Goal: Task Accomplishment & Management: Complete application form

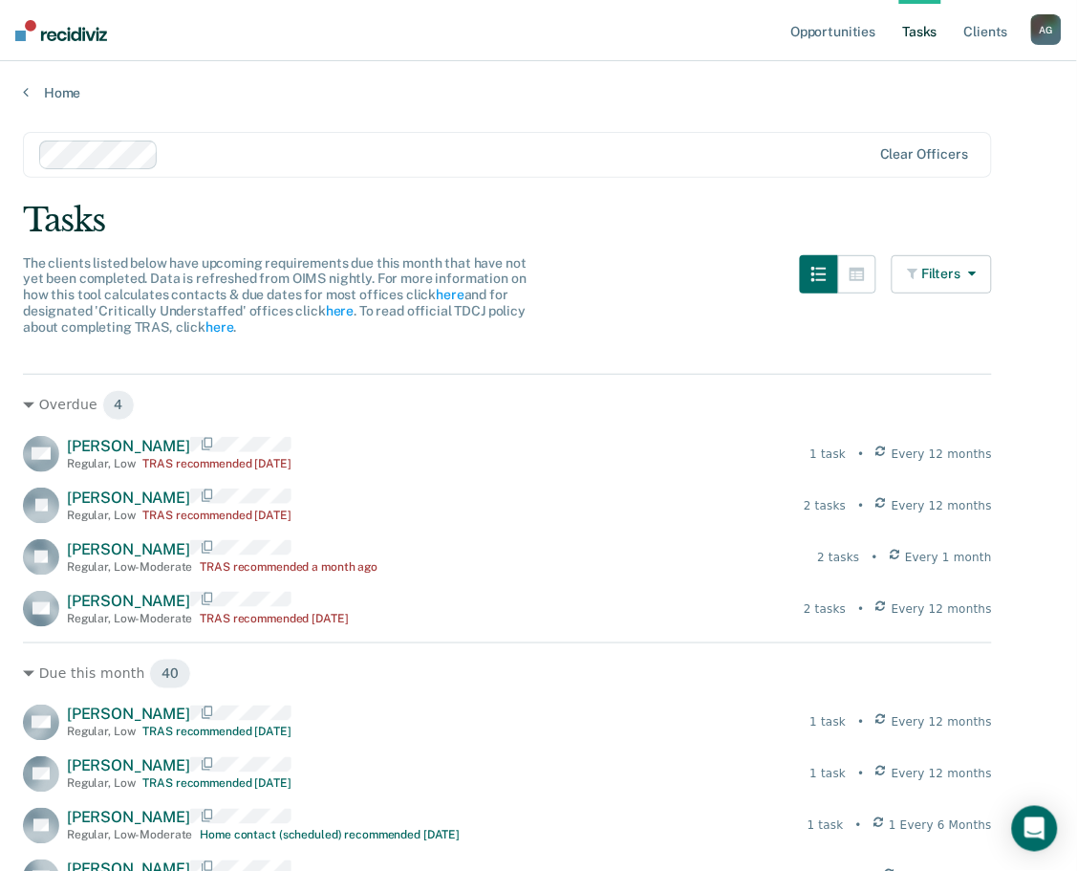
click at [976, 270] on icon "button" at bounding box center [968, 273] width 15 height 13
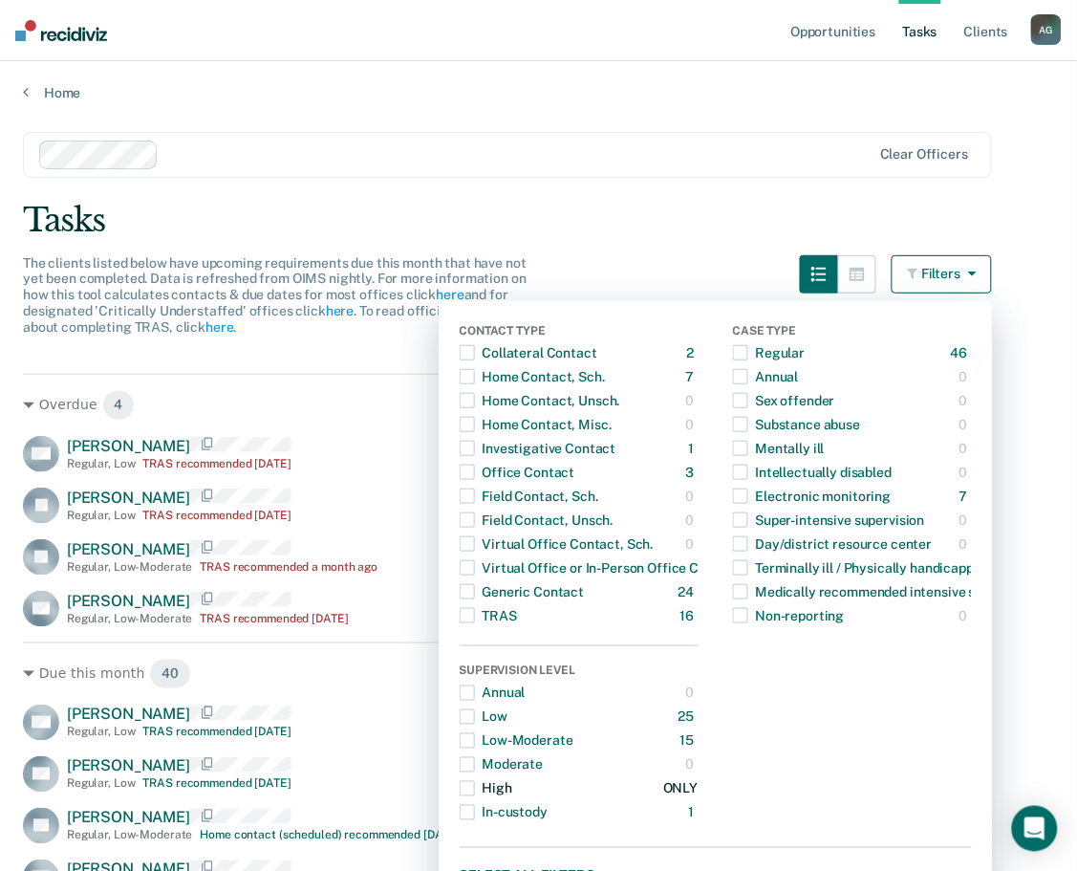
click at [475, 786] on span "button" at bounding box center [467, 788] width 15 height 15
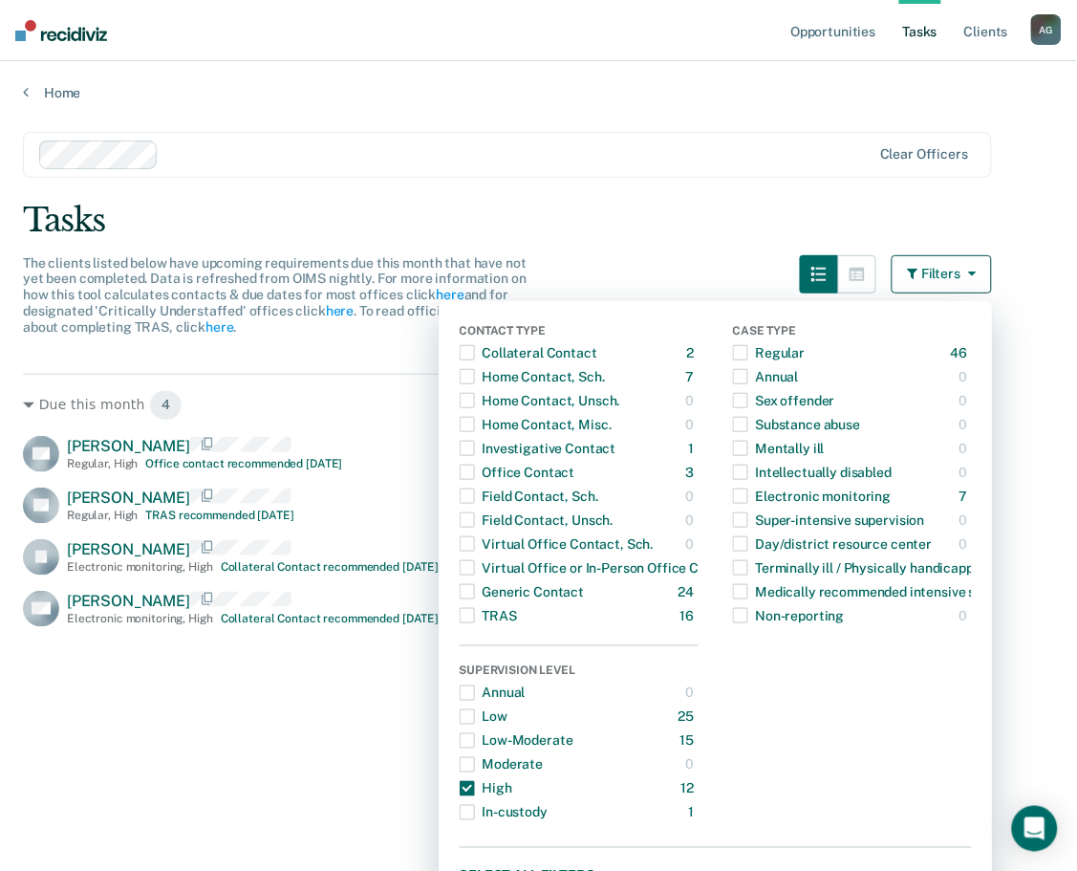
click at [246, 724] on div "Due this month 4 CG [PERSON_NAME] Regular , High Office contact recommended [DA…" at bounding box center [507, 702] width 969 height 657
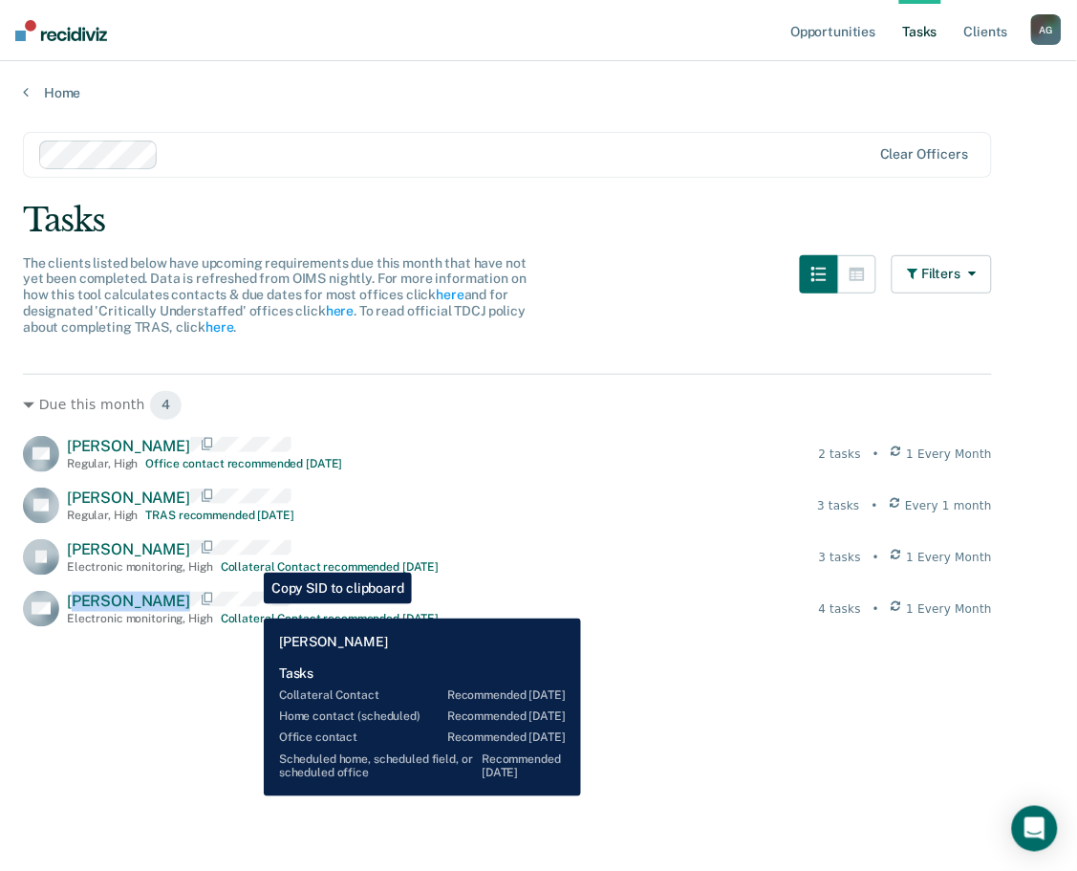
click at [249, 604] on div "[PERSON_NAME] Electronic monitoring , High Collateral Contact recommended [DATE]" at bounding box center [253, 608] width 372 height 33
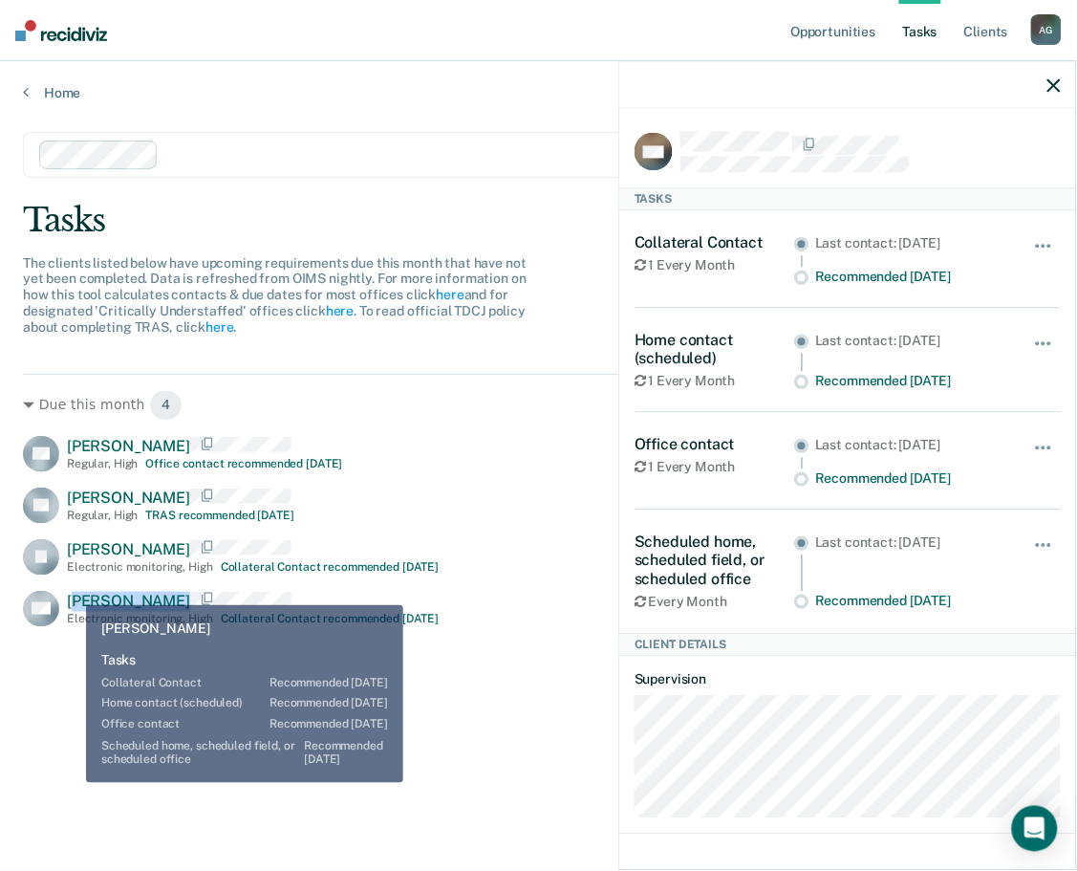
drag, startPoint x: 72, startPoint y: 591, endPoint x: 62, endPoint y: 598, distance: 12.2
click at [72, 593] on span "[PERSON_NAME]" at bounding box center [128, 601] width 123 height 18
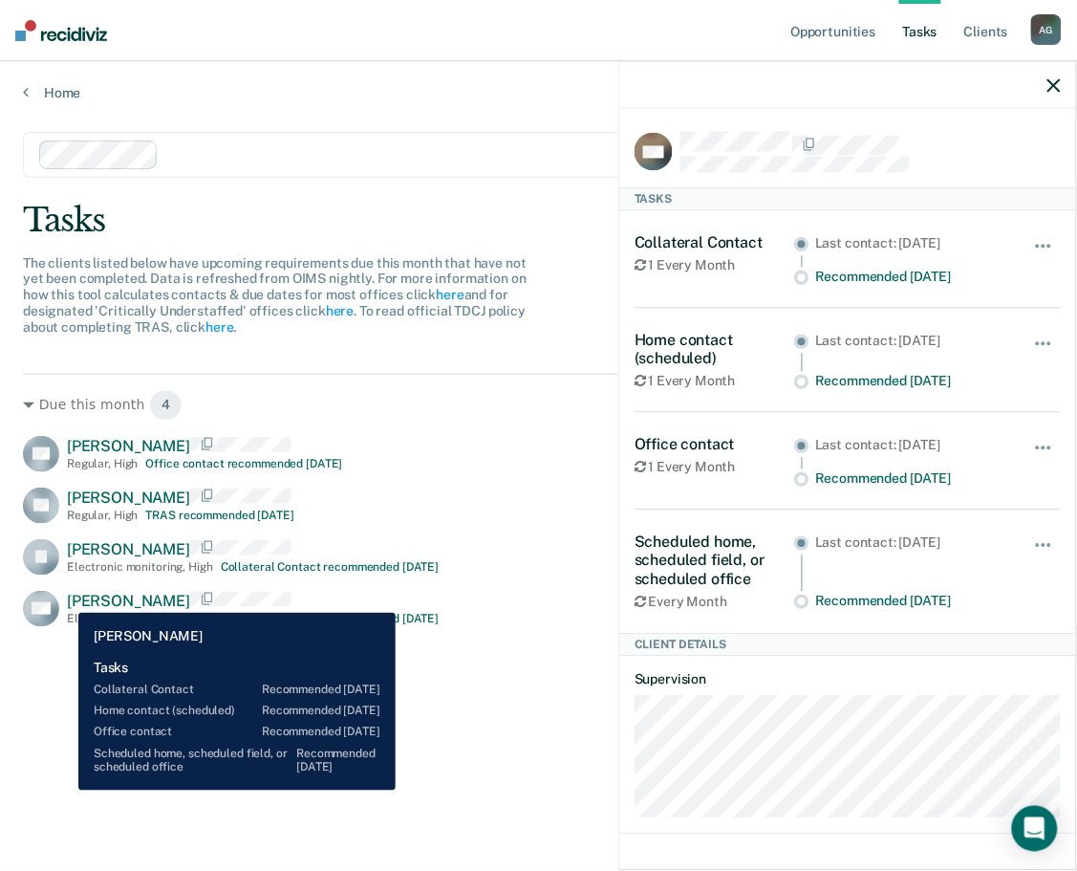
click at [64, 598] on div "DW [PERSON_NAME] Electronic monitoring , High Collateral Contact recommended [D…" at bounding box center [231, 609] width 416 height 36
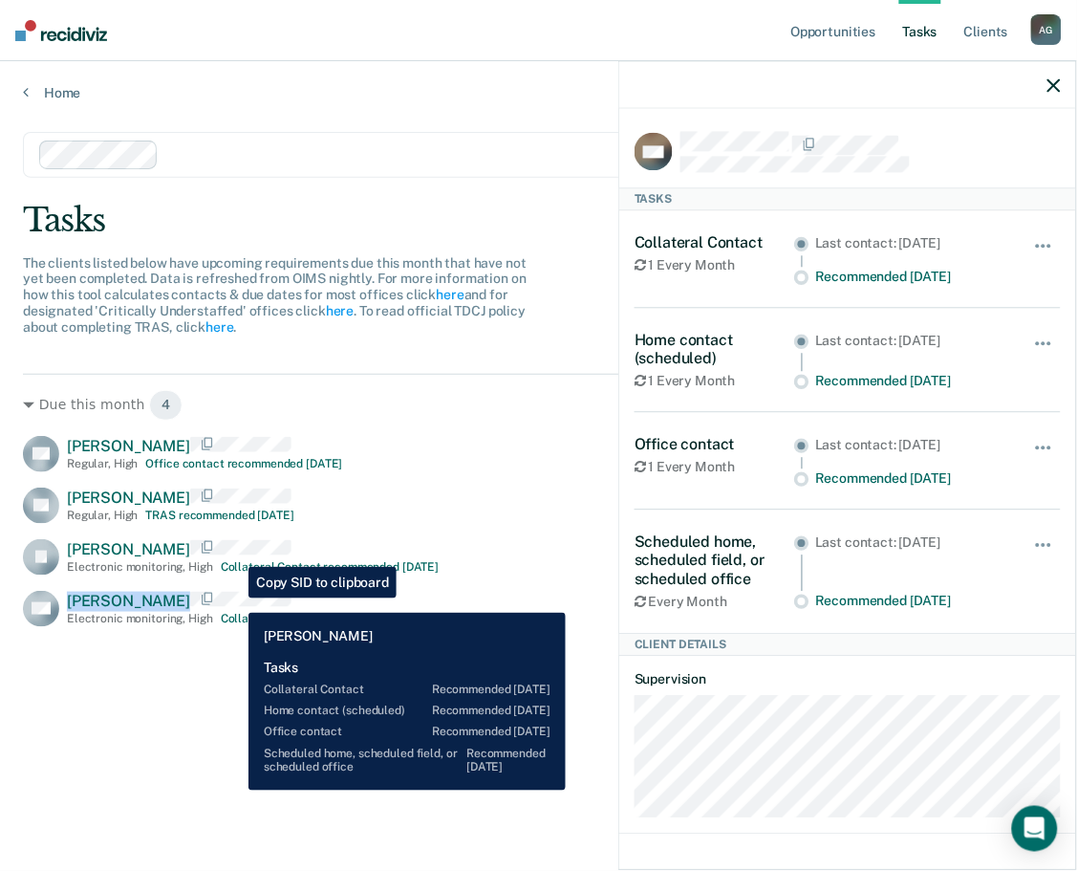
click at [234, 598] on div "DW [PERSON_NAME] Electronic monitoring , High Collateral Contact recommended [D…" at bounding box center [231, 609] width 416 height 36
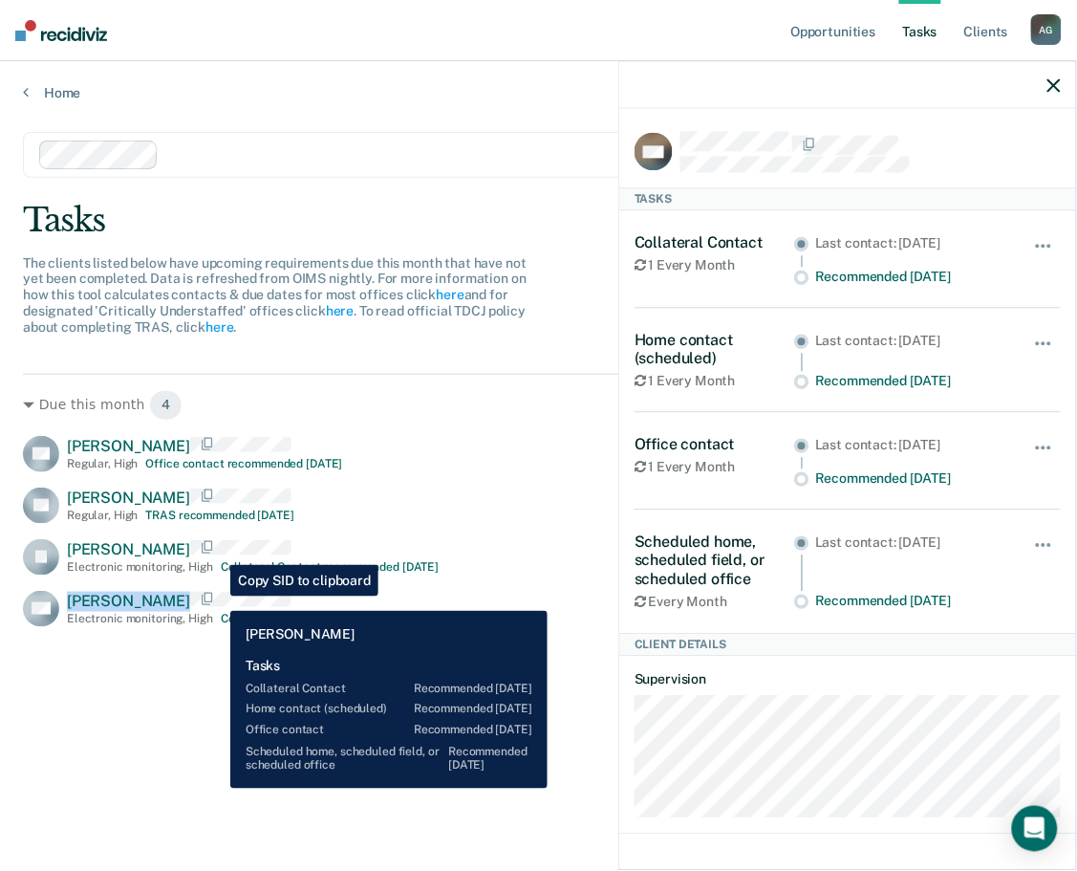
copy span "[PERSON_NAME]"
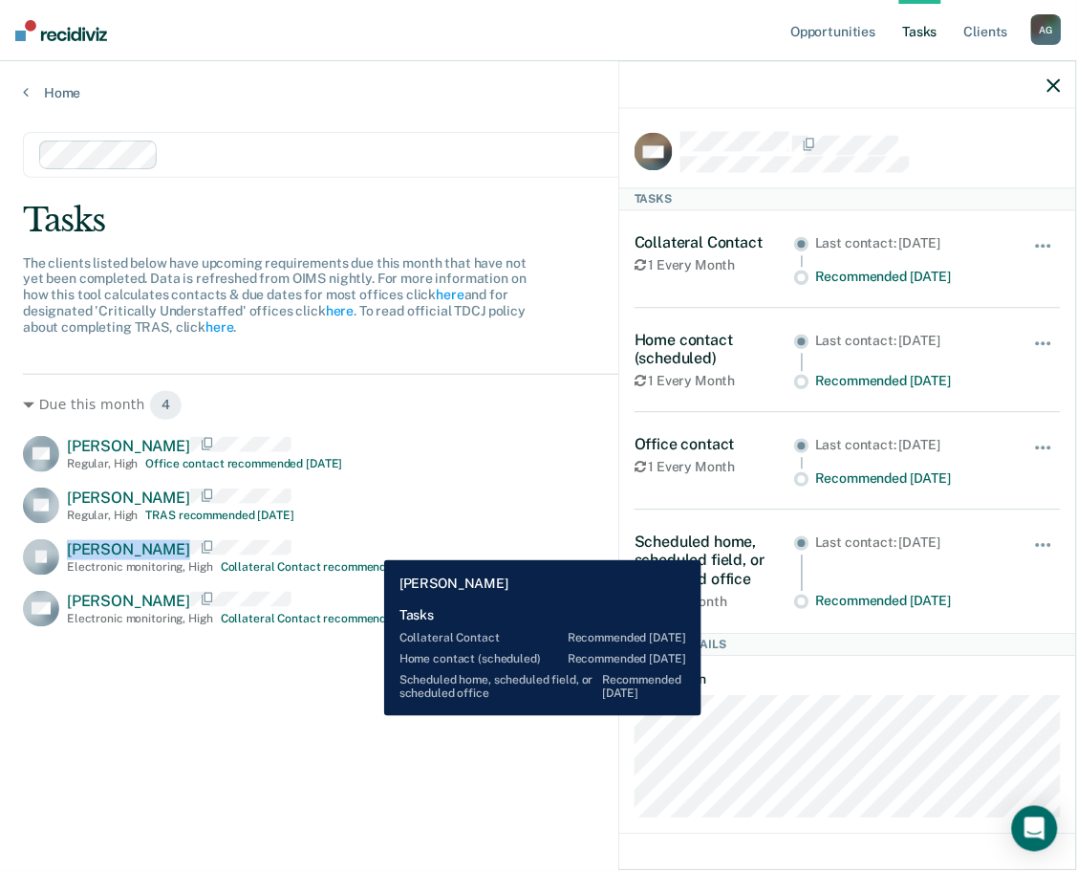
drag, startPoint x: 69, startPoint y: 547, endPoint x: 371, endPoint y: 546, distance: 302.0
click at [371, 546] on div "[PERSON_NAME] Electronic monitoring , High Collateral Contact recommended [DATE]" at bounding box center [253, 556] width 372 height 33
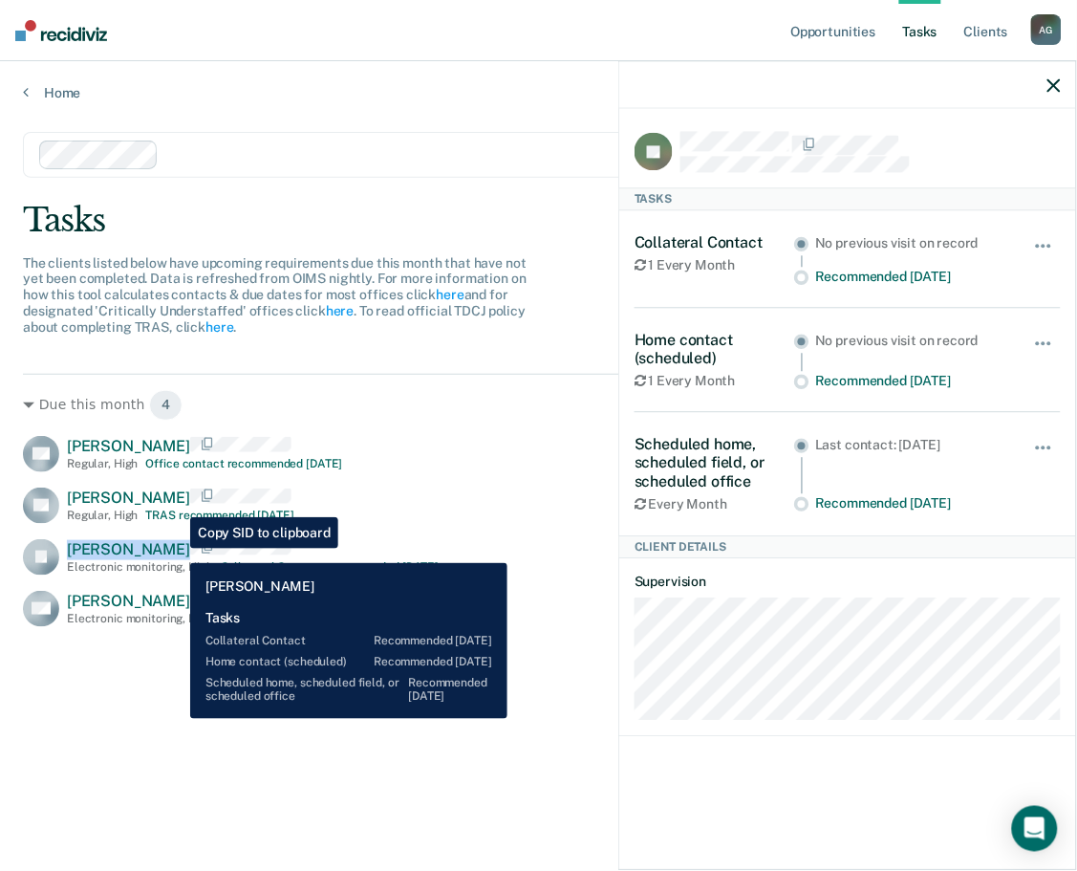
copy span "[PERSON_NAME]"
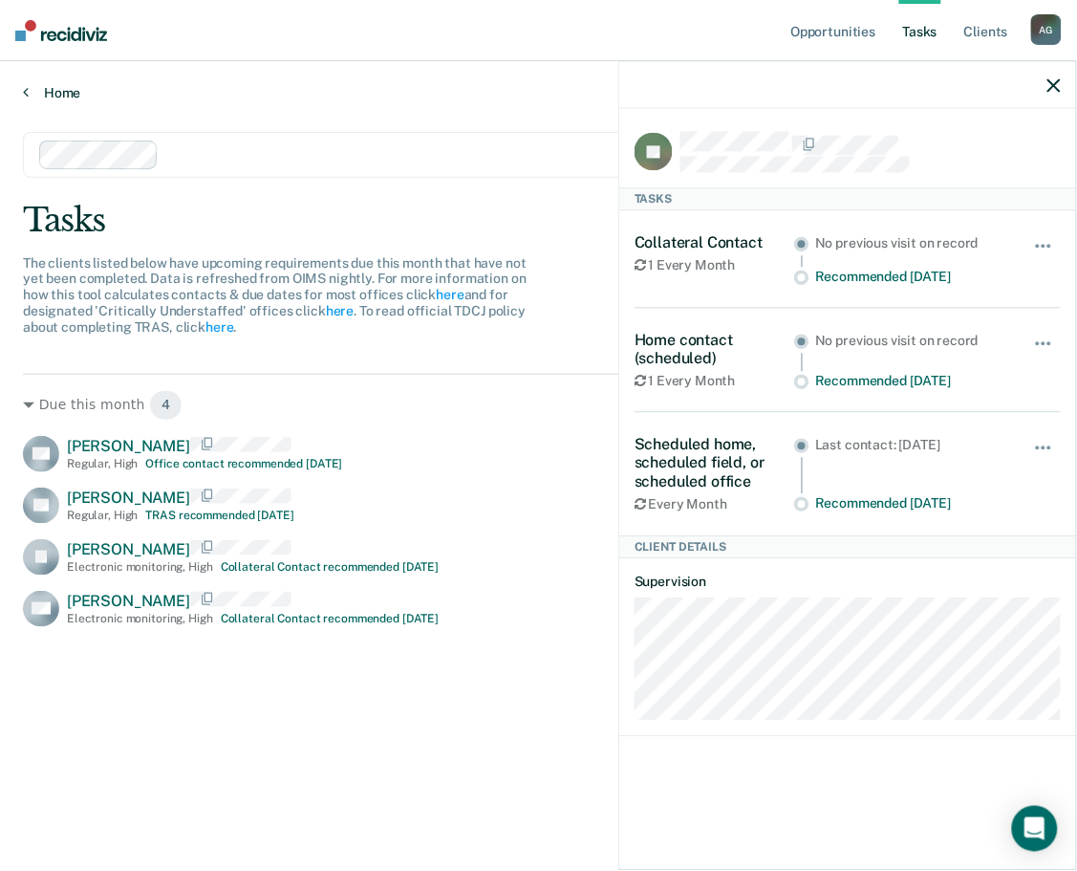
click at [86, 97] on link "Home" at bounding box center [538, 92] width 1031 height 17
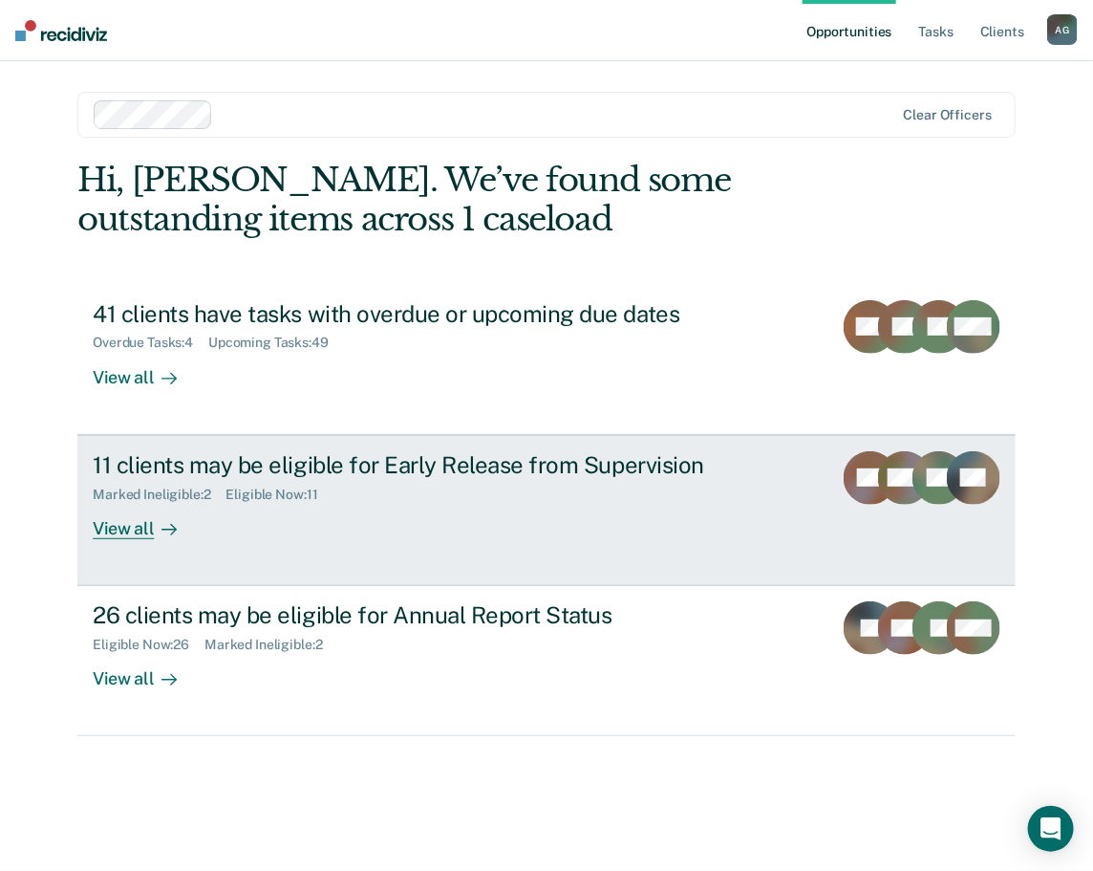
click at [333, 532] on div "11 clients may be eligible for Early Release from Supervision Marked Ineligible…" at bounding box center [451, 495] width 717 height 88
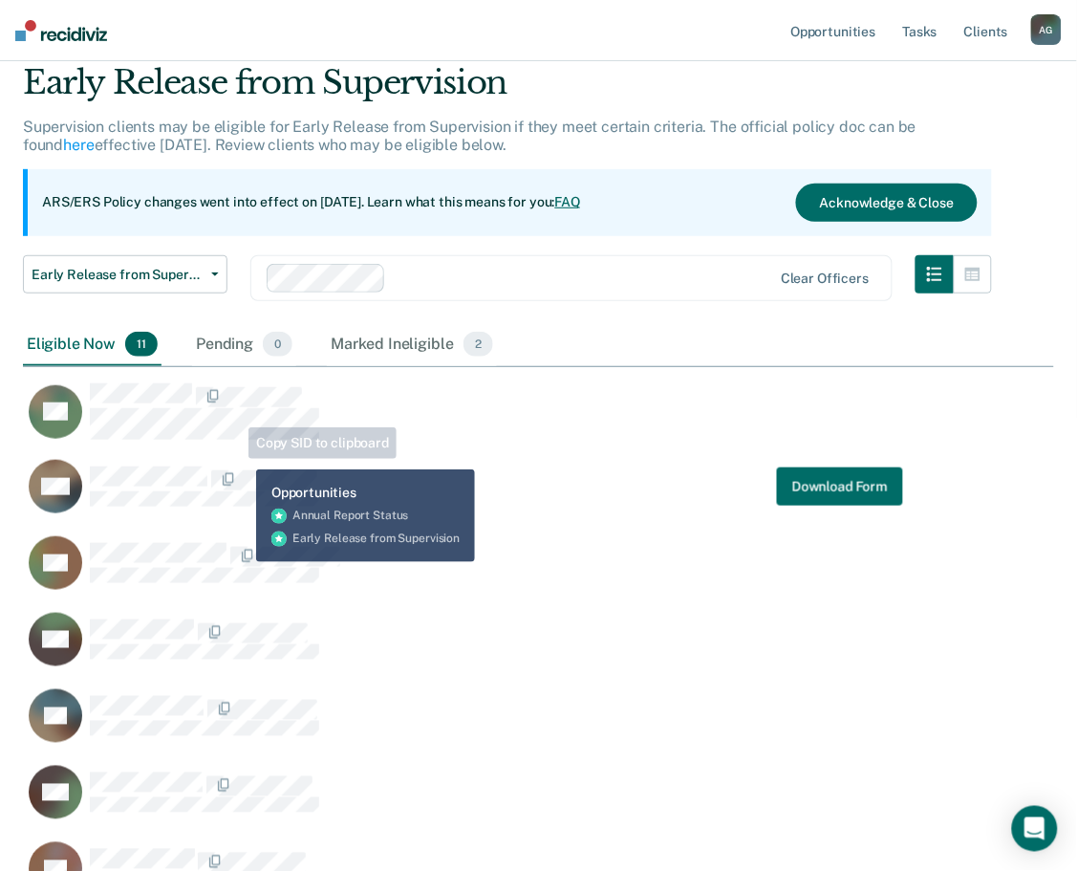
scroll to position [106, 0]
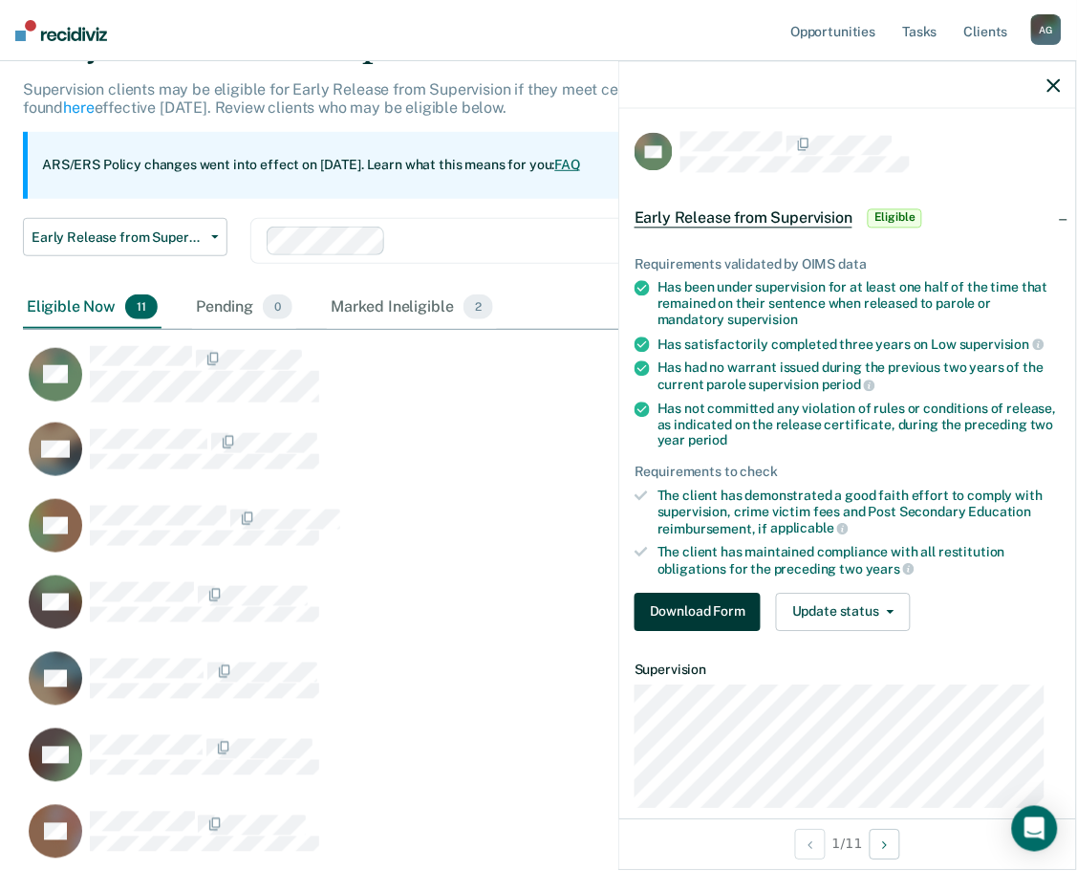
click at [744, 607] on button "Download Form" at bounding box center [698, 612] width 126 height 38
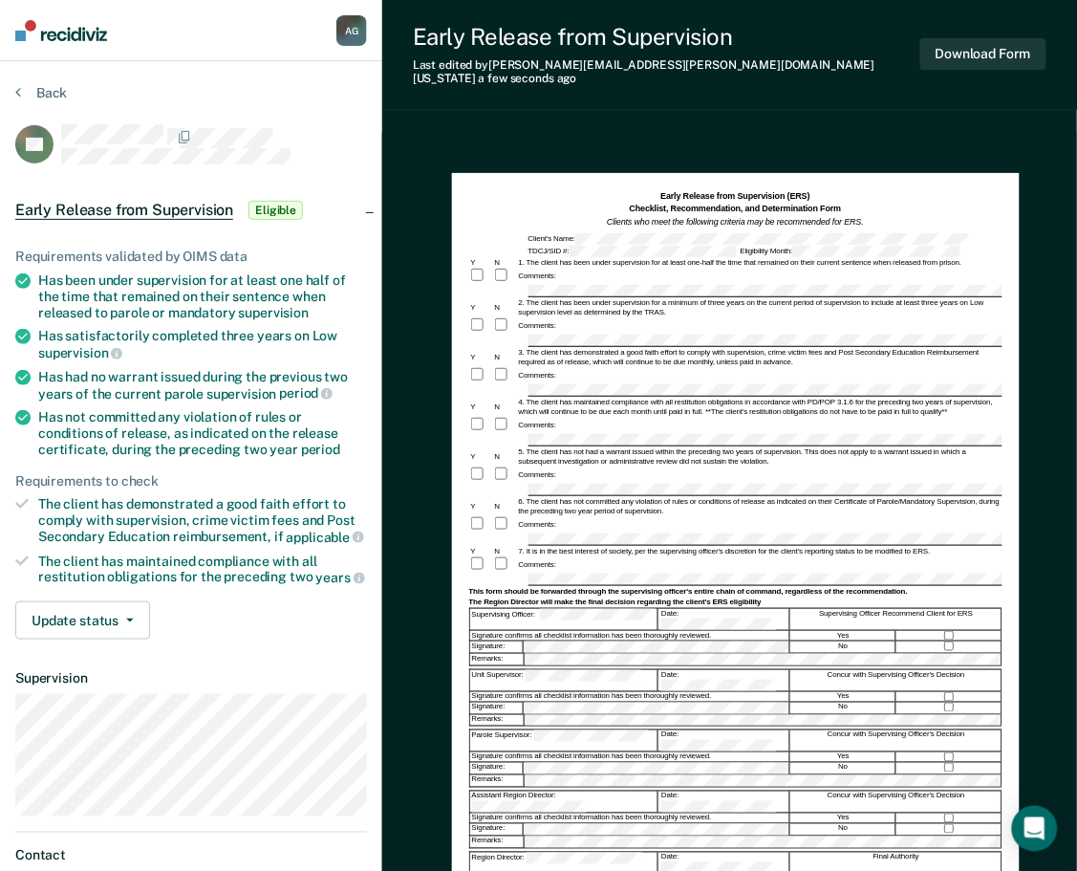
click at [510, 556] on div at bounding box center [505, 564] width 24 height 17
click at [951, 641] on div at bounding box center [949, 646] width 105 height 11
click at [967, 46] on button "Download Form" at bounding box center [983, 54] width 126 height 32
